Goal: Information Seeking & Learning: Find specific fact

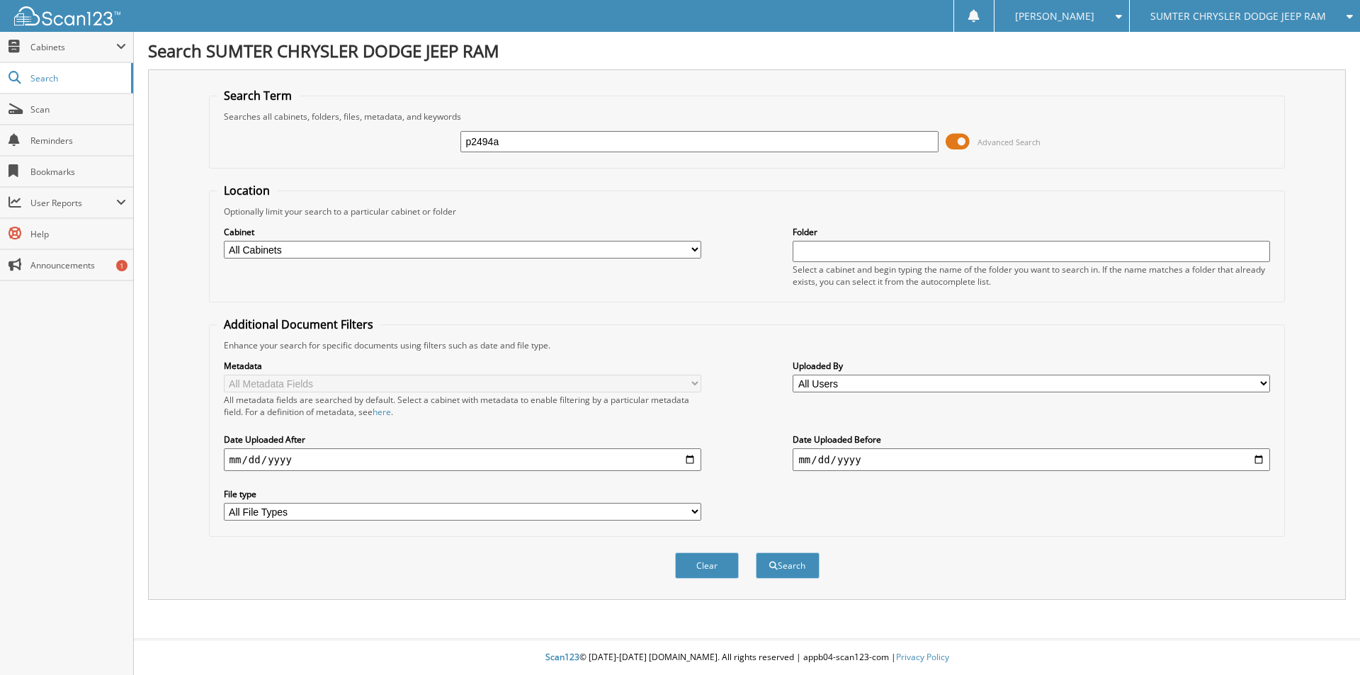
type input "p2494a"
click at [756, 552] on button "Search" at bounding box center [788, 565] width 64 height 26
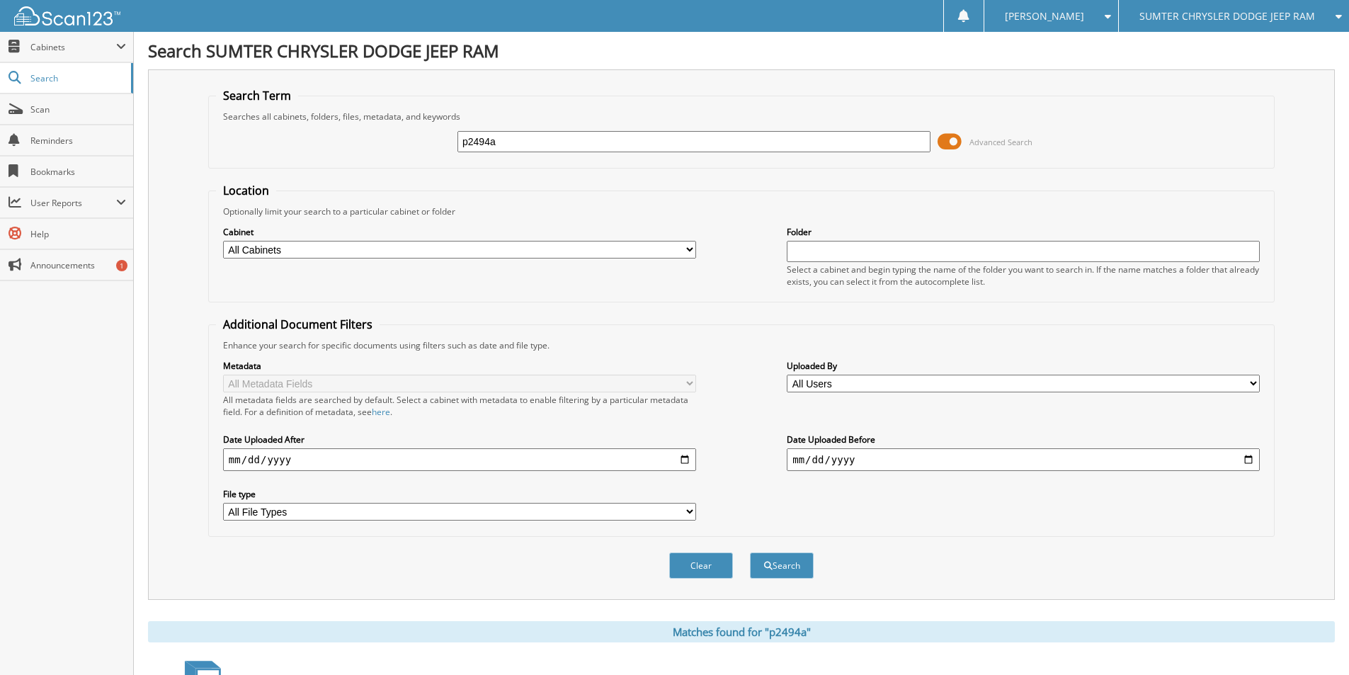
click at [618, 143] on input "p2494a" at bounding box center [693, 141] width 473 height 21
type input "250060a"
click at [750, 552] on button "Search" at bounding box center [782, 565] width 64 height 26
